Goal: Transaction & Acquisition: Purchase product/service

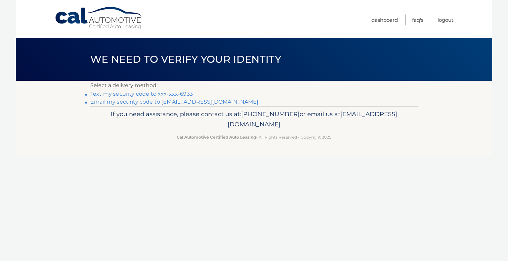
click at [177, 94] on link "Text my security code to xxx-xxx-6933" at bounding box center [141, 94] width 102 height 6
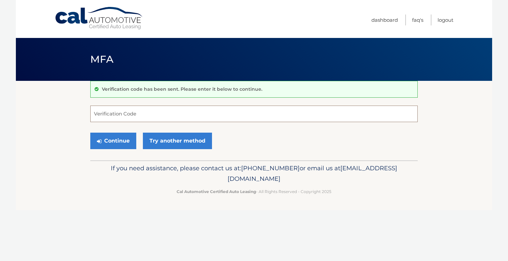
click at [171, 116] on input "Verification Code" at bounding box center [253, 114] width 327 height 17
type input "452104"
click at [127, 137] on button "Continue" at bounding box center [113, 141] width 46 height 17
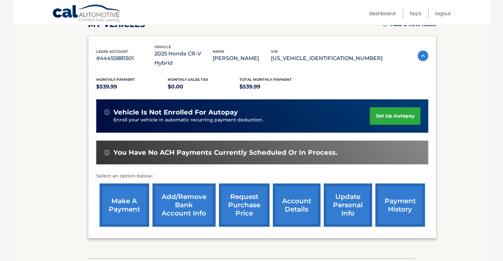
scroll to position [138, 0]
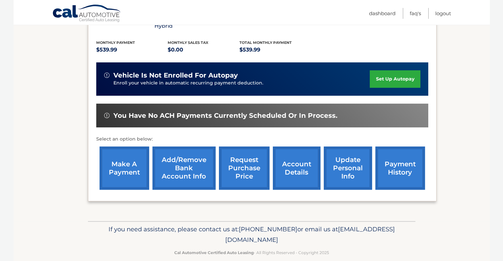
click at [120, 165] on link "make a payment" at bounding box center [124, 168] width 50 height 43
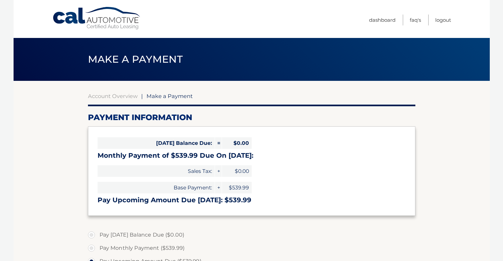
select select "OGM4Y2ExYmQtNTkwZC00N2NjLWFlZGMtZGY2MzNhZjIwYWQw"
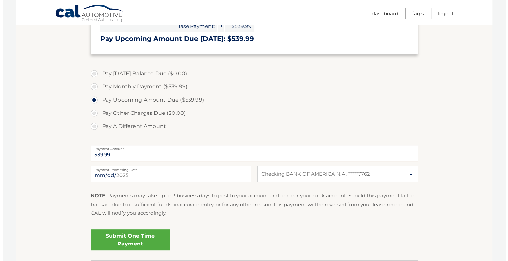
scroll to position [167, 0]
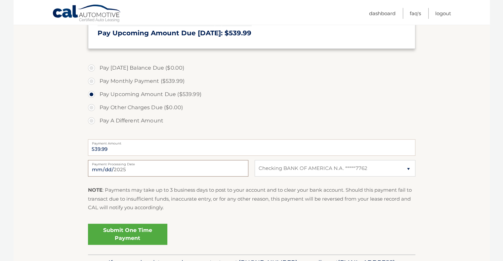
click at [218, 168] on input "2025-08-25" at bounding box center [168, 168] width 160 height 17
type input "2025-08-29"
click at [208, 208] on p "NOTE : Payments may take up to 3 business days to post to your account and to c…" at bounding box center [251, 199] width 327 height 26
click at [147, 234] on link "Submit One Time Payment" at bounding box center [127, 234] width 79 height 21
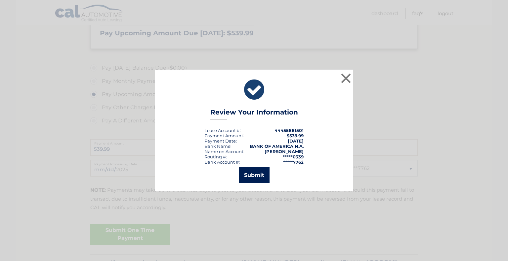
click at [251, 177] on button "Submit" at bounding box center [254, 176] width 31 height 16
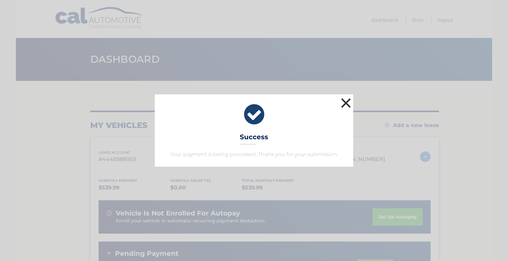
click at [344, 103] on button "×" at bounding box center [345, 103] width 13 height 13
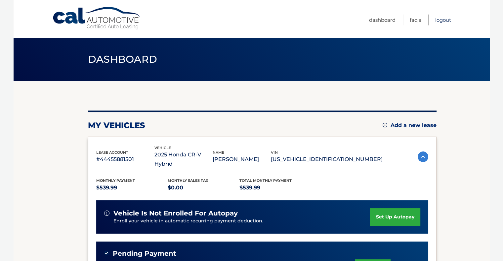
click at [444, 19] on link "Logout" at bounding box center [443, 20] width 16 height 11
